Goal: Find specific page/section: Find specific page/section

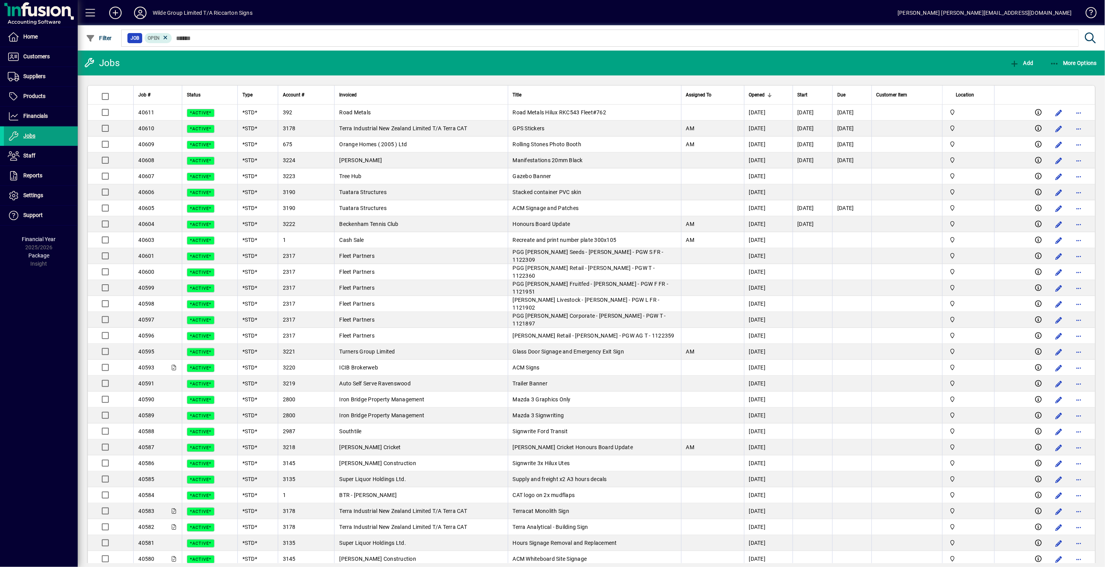
click at [162, 36] on icon at bounding box center [165, 37] width 7 height 7
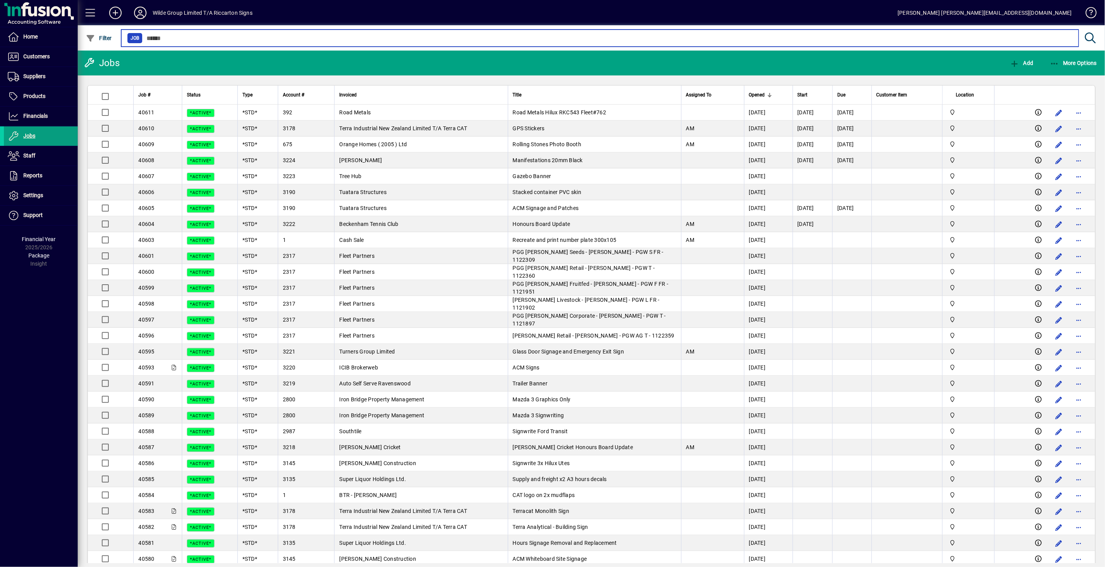
click at [170, 40] on input "text" at bounding box center [608, 38] width 930 height 11
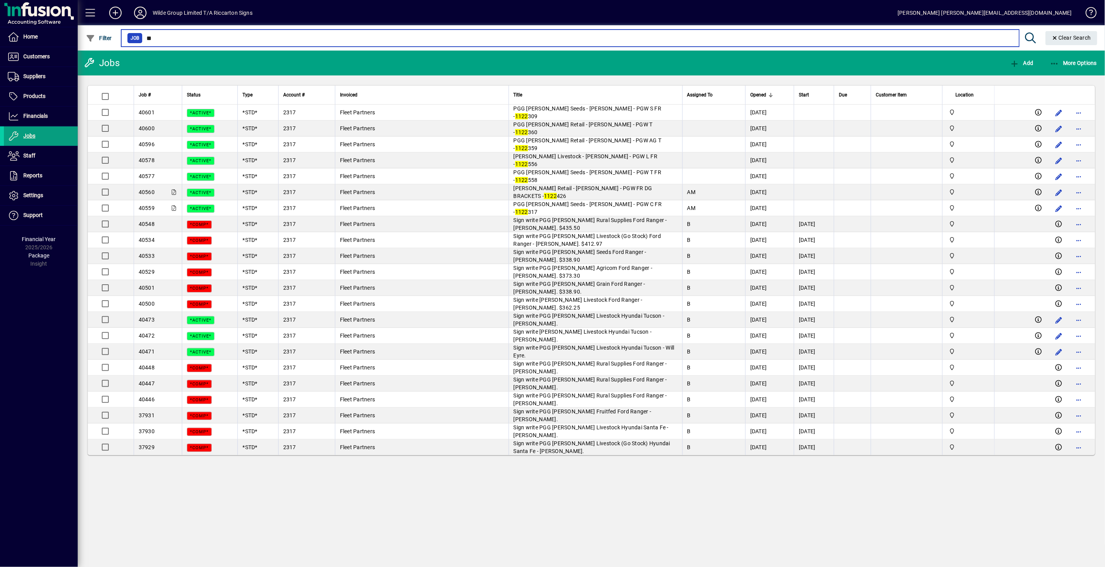
type input "*"
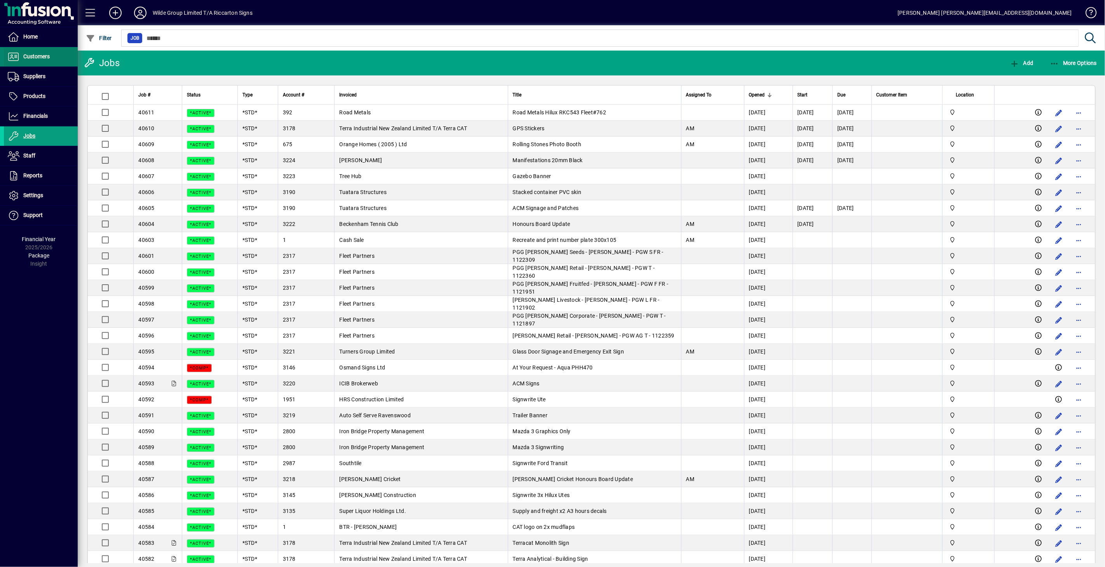
click at [21, 59] on span "Customers" at bounding box center [27, 56] width 46 height 9
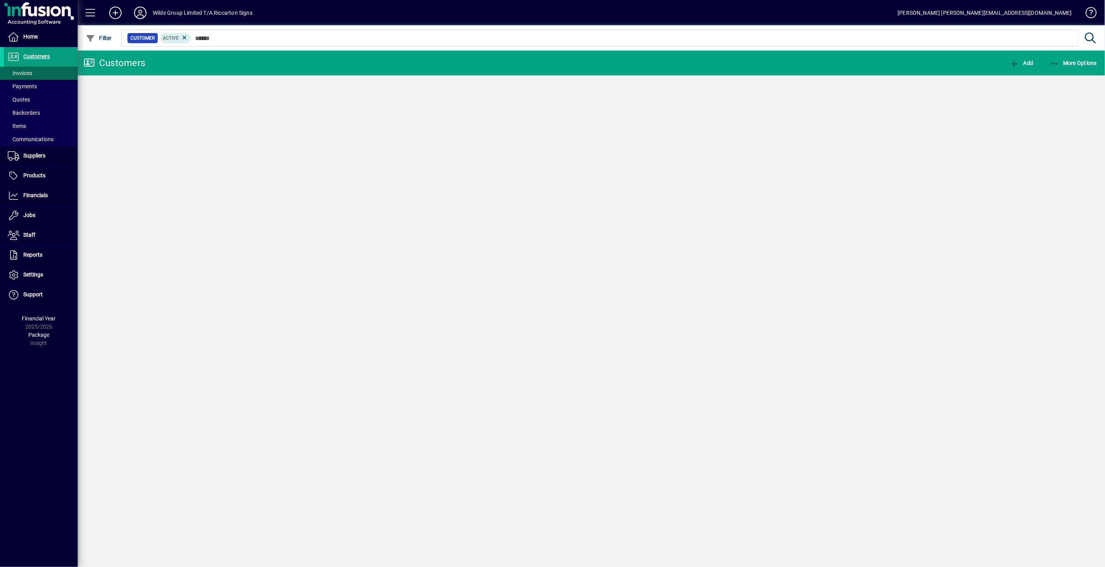
click at [26, 70] on span "Invoices" at bounding box center [20, 73] width 24 height 6
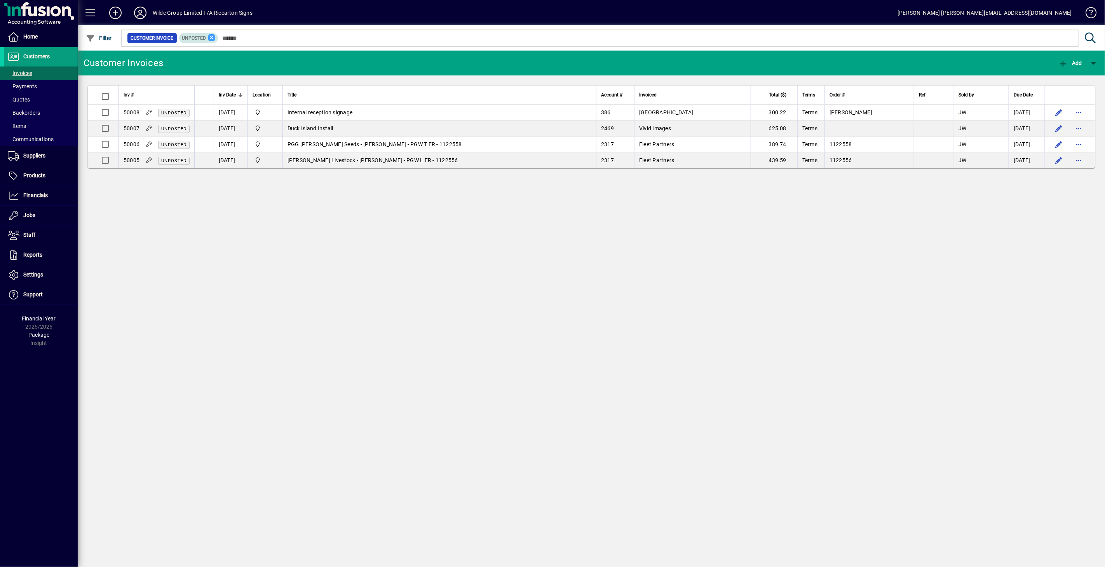
click at [208, 37] on icon at bounding box center [211, 37] width 7 height 7
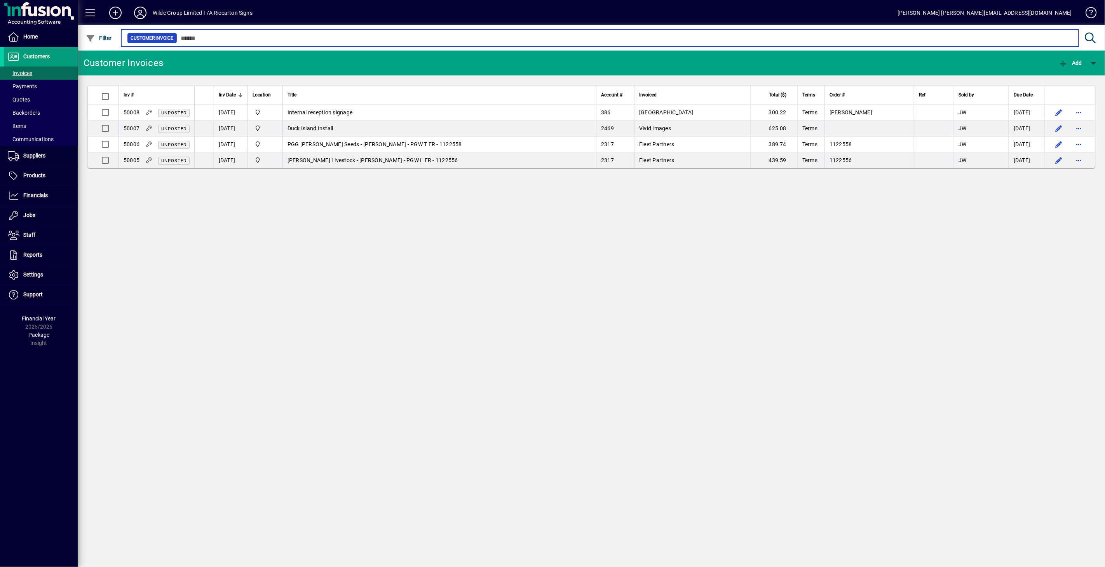
click at [195, 38] on input "text" at bounding box center [624, 38] width 895 height 11
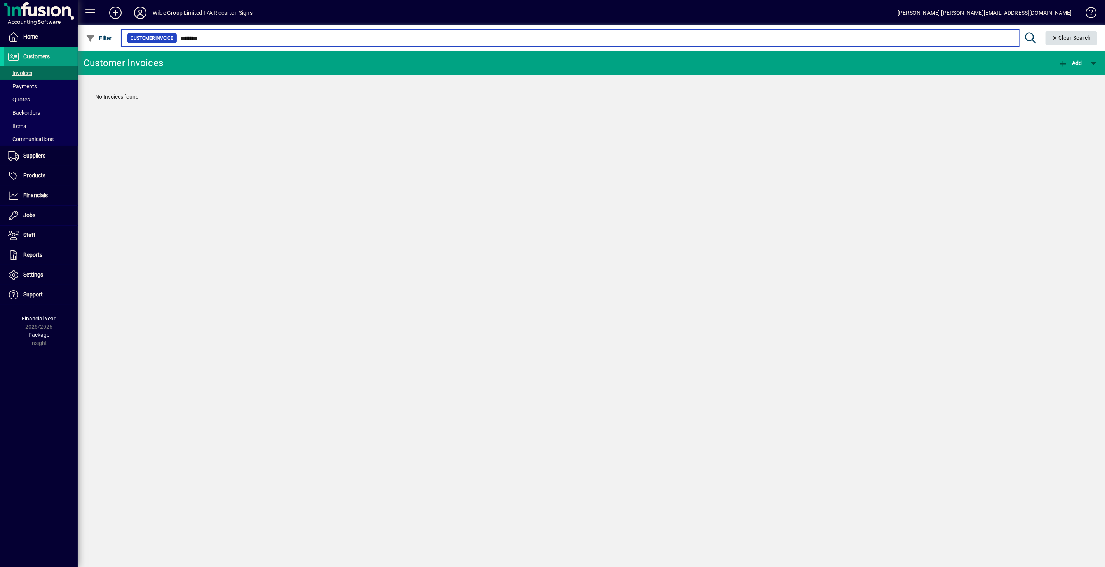
type input "*******"
